Goal: Information Seeking & Learning: Learn about a topic

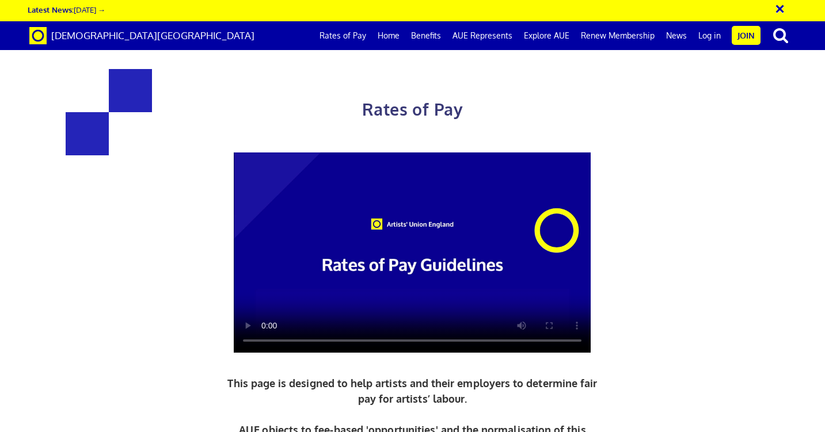
scroll to position [497, 0]
drag, startPoint x: 229, startPoint y: 149, endPoint x: 322, endPoint y: 149, distance: 92.7
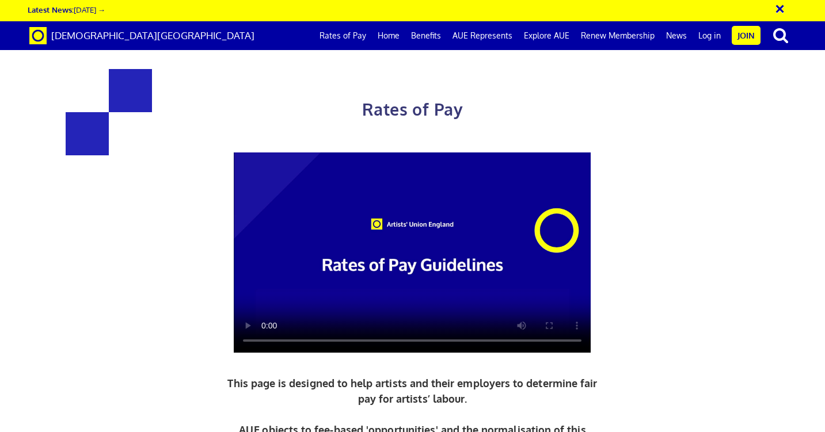
drag, startPoint x: 210, startPoint y: 329, endPoint x: 228, endPoint y: 329, distance: 18.4
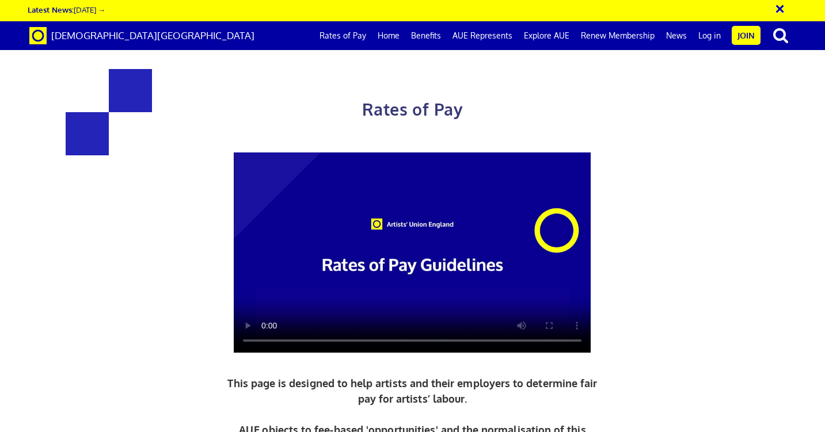
click at [356, 37] on link "Rates of Pay" at bounding box center [343, 35] width 58 height 29
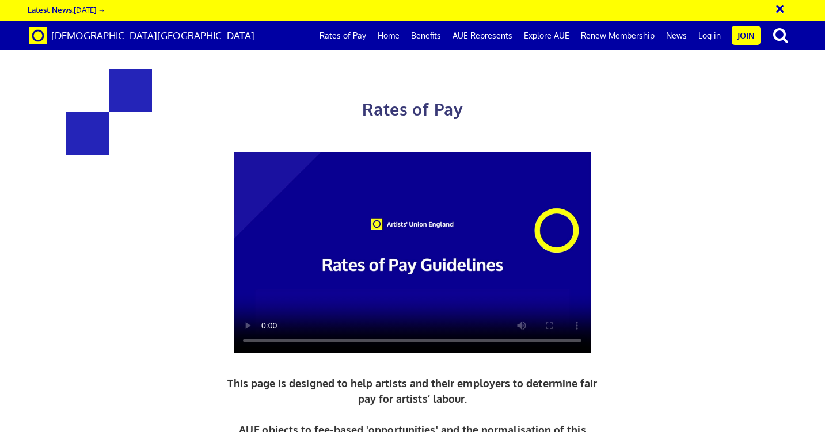
click at [426, 299] on video at bounding box center [412, 253] width 357 height 201
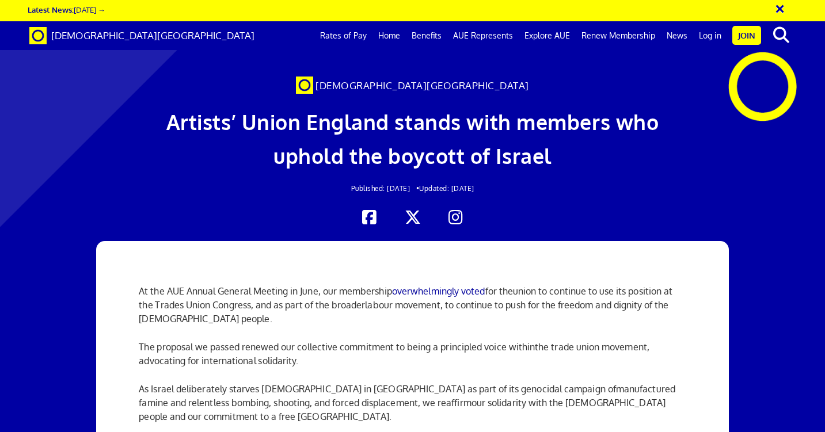
scroll to position [860, 0]
